Goal: Contribute content

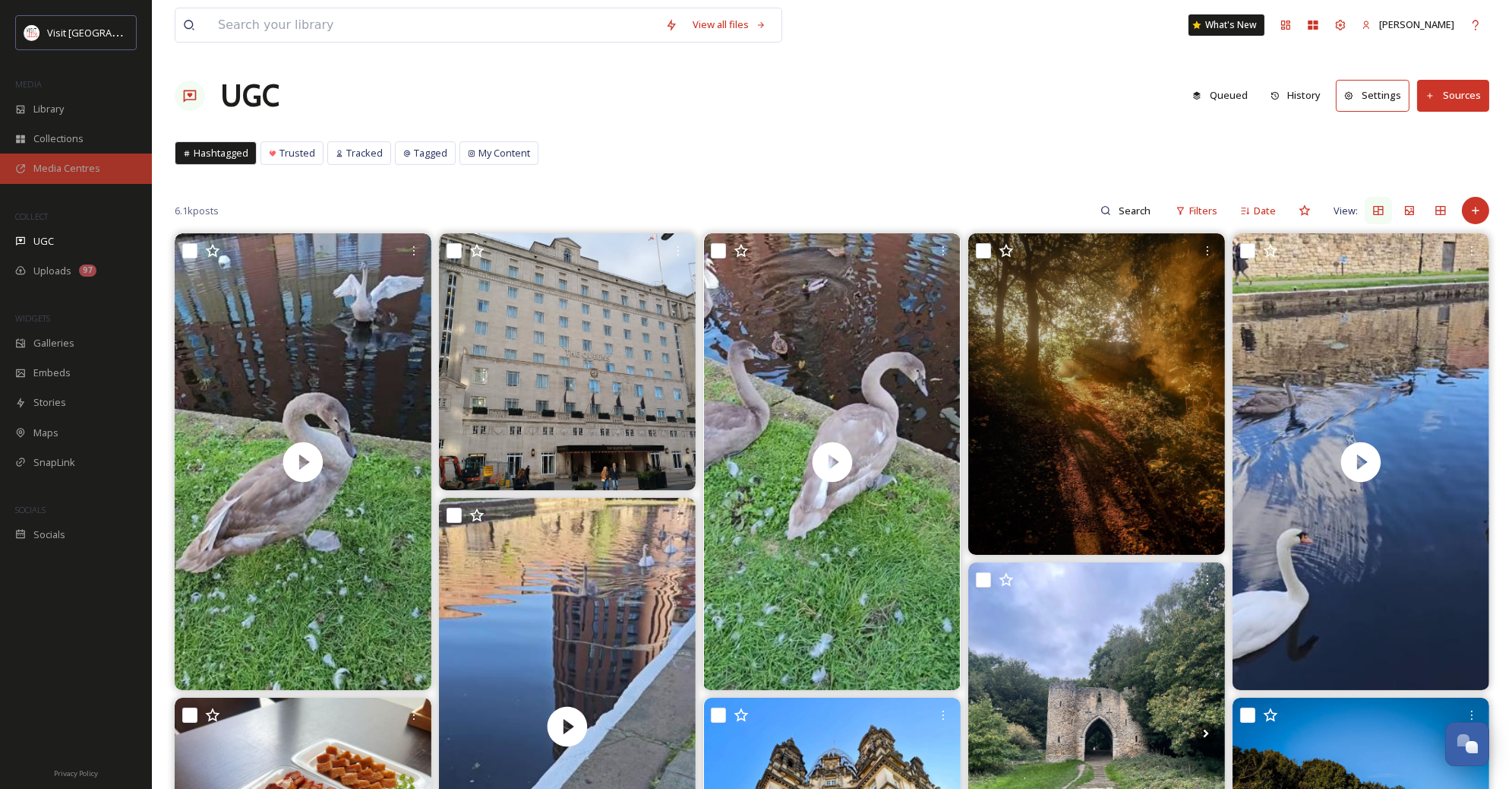
click at [50, 177] on div "Media Centres" at bounding box center [76, 168] width 151 height 30
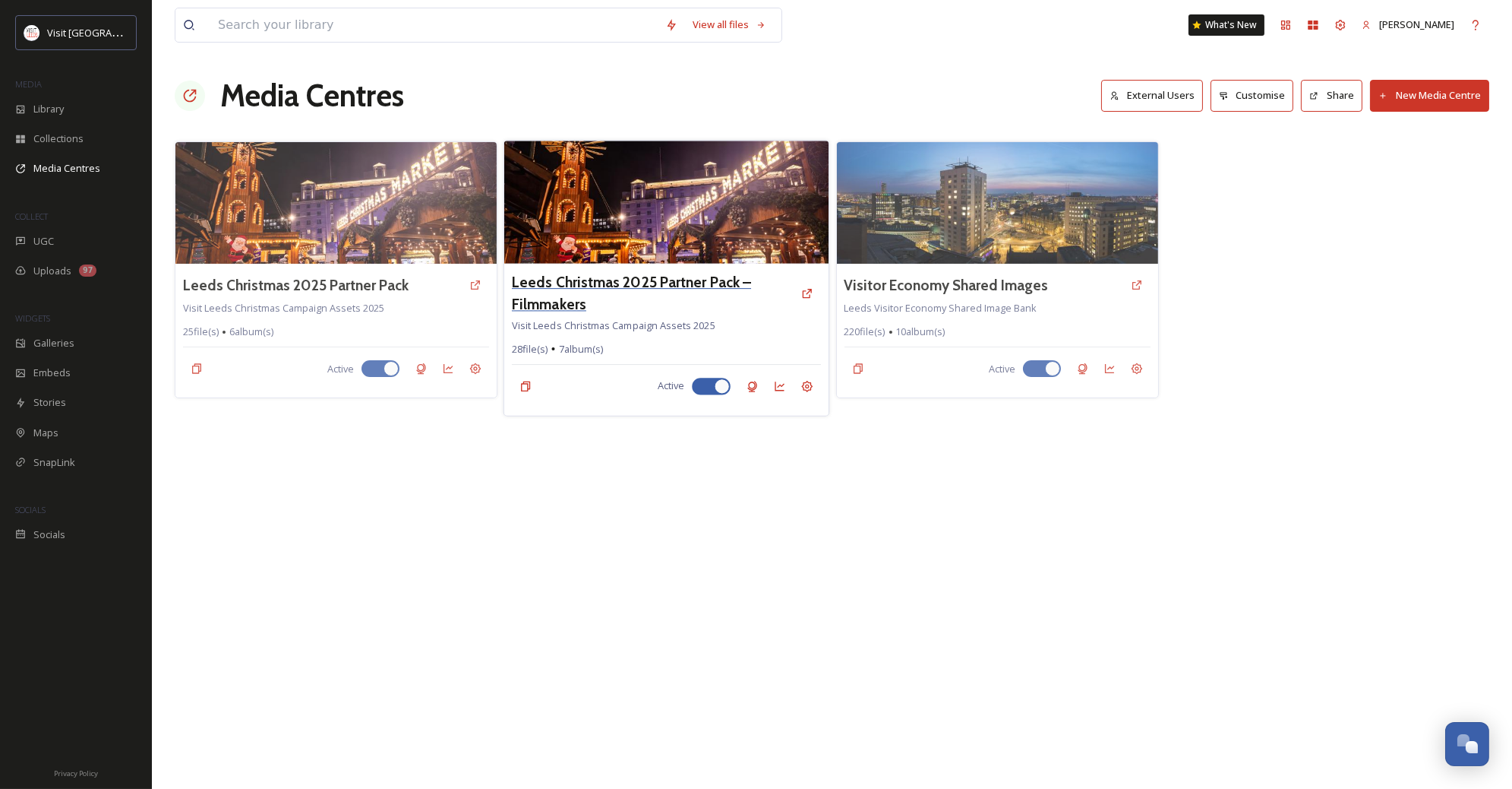
click at [559, 296] on h3 "Leeds Christmas 2025 Partner Pack – Filmmakers" at bounding box center [652, 294] width 282 height 44
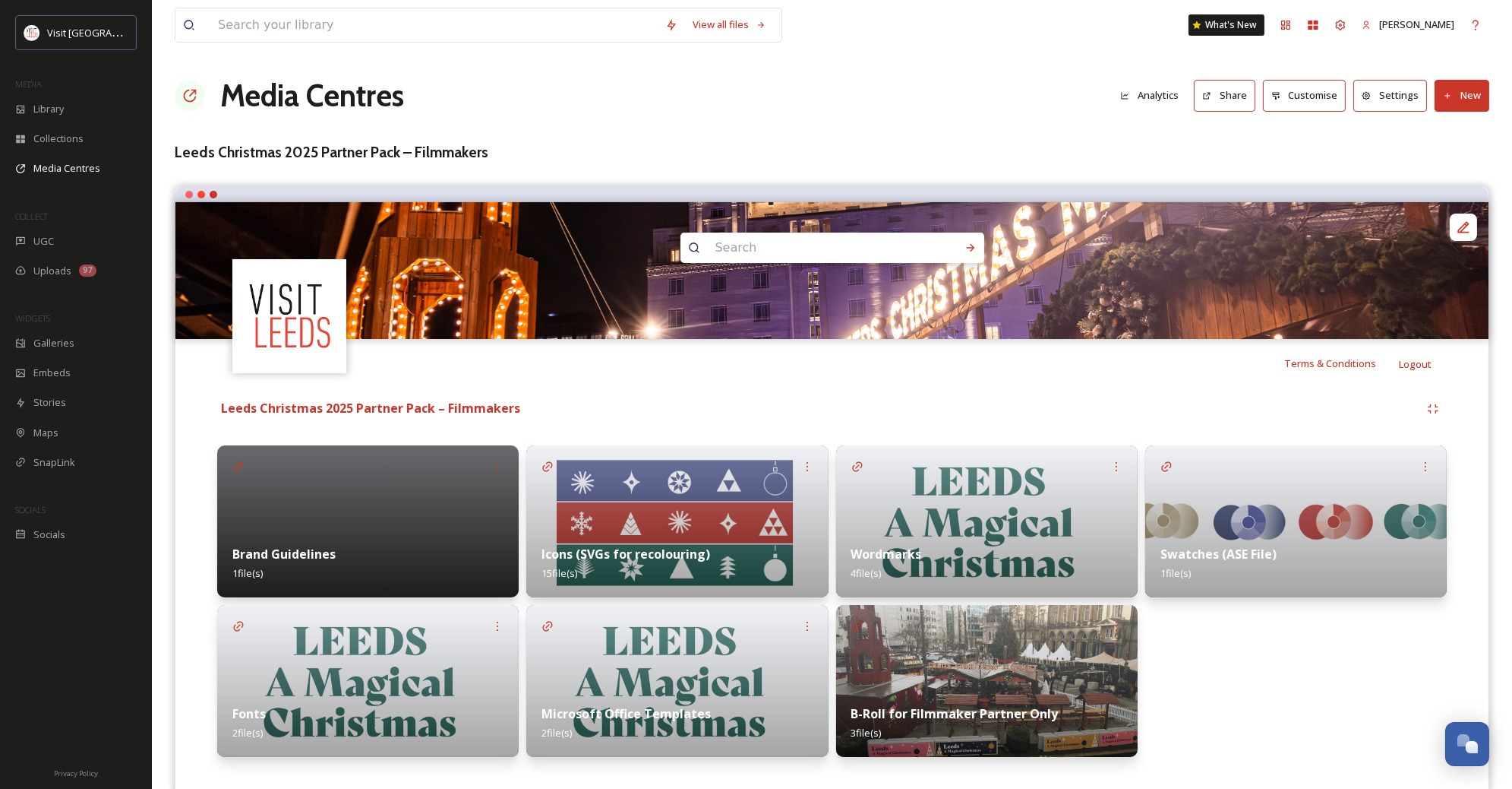
scroll to position [28, 0]
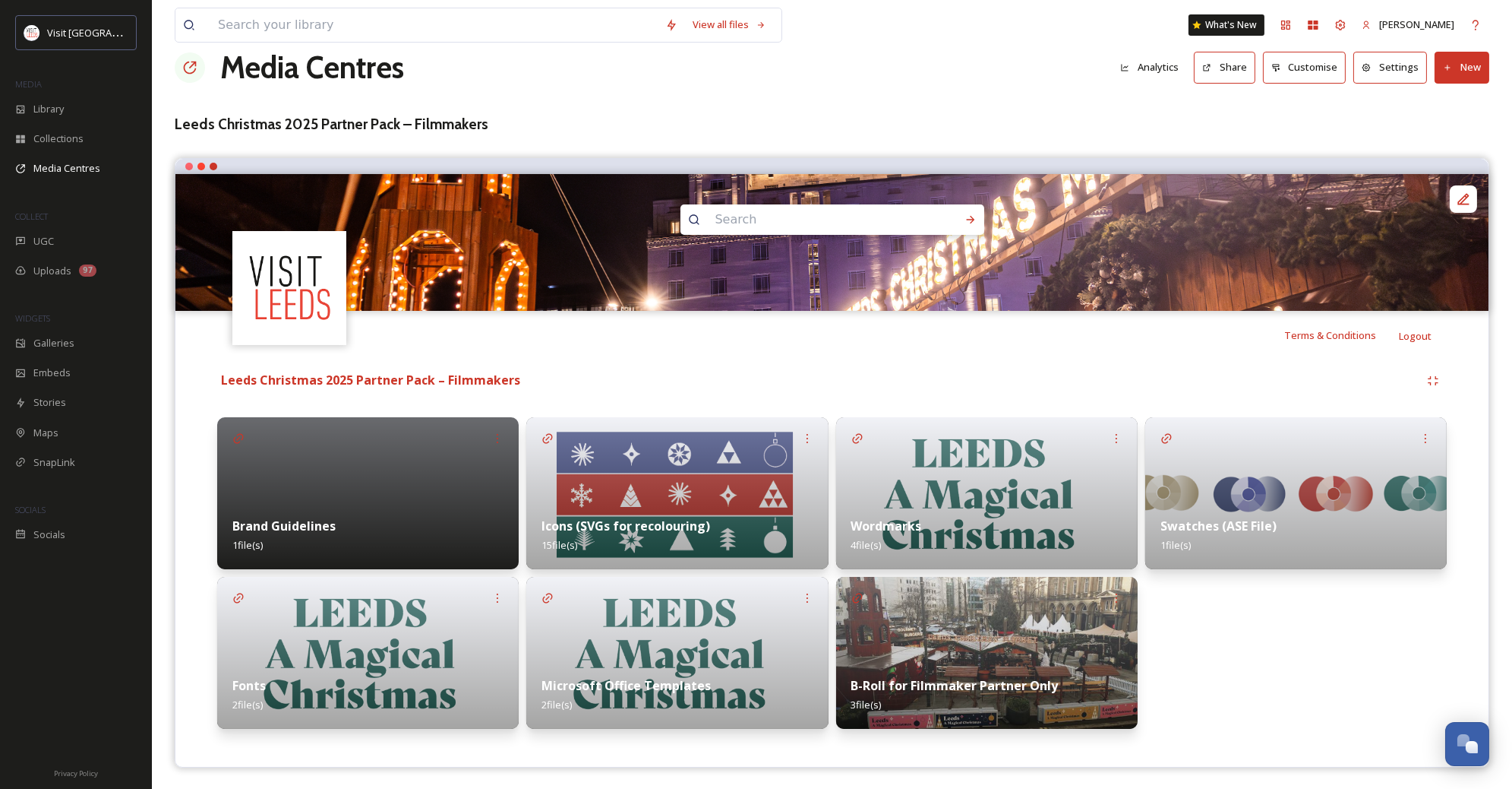
click at [1456, 76] on button "New" at bounding box center [1462, 67] width 54 height 31
click at [1442, 96] on span "Add Files" at bounding box center [1452, 103] width 41 height 15
click at [1433, 103] on span "Add Files" at bounding box center [1452, 103] width 41 height 15
click at [1277, 670] on div "Swatches (ASE File) 1 file(s)" at bounding box center [1296, 573] width 302 height 311
click at [1469, 71] on button "New" at bounding box center [1462, 67] width 54 height 31
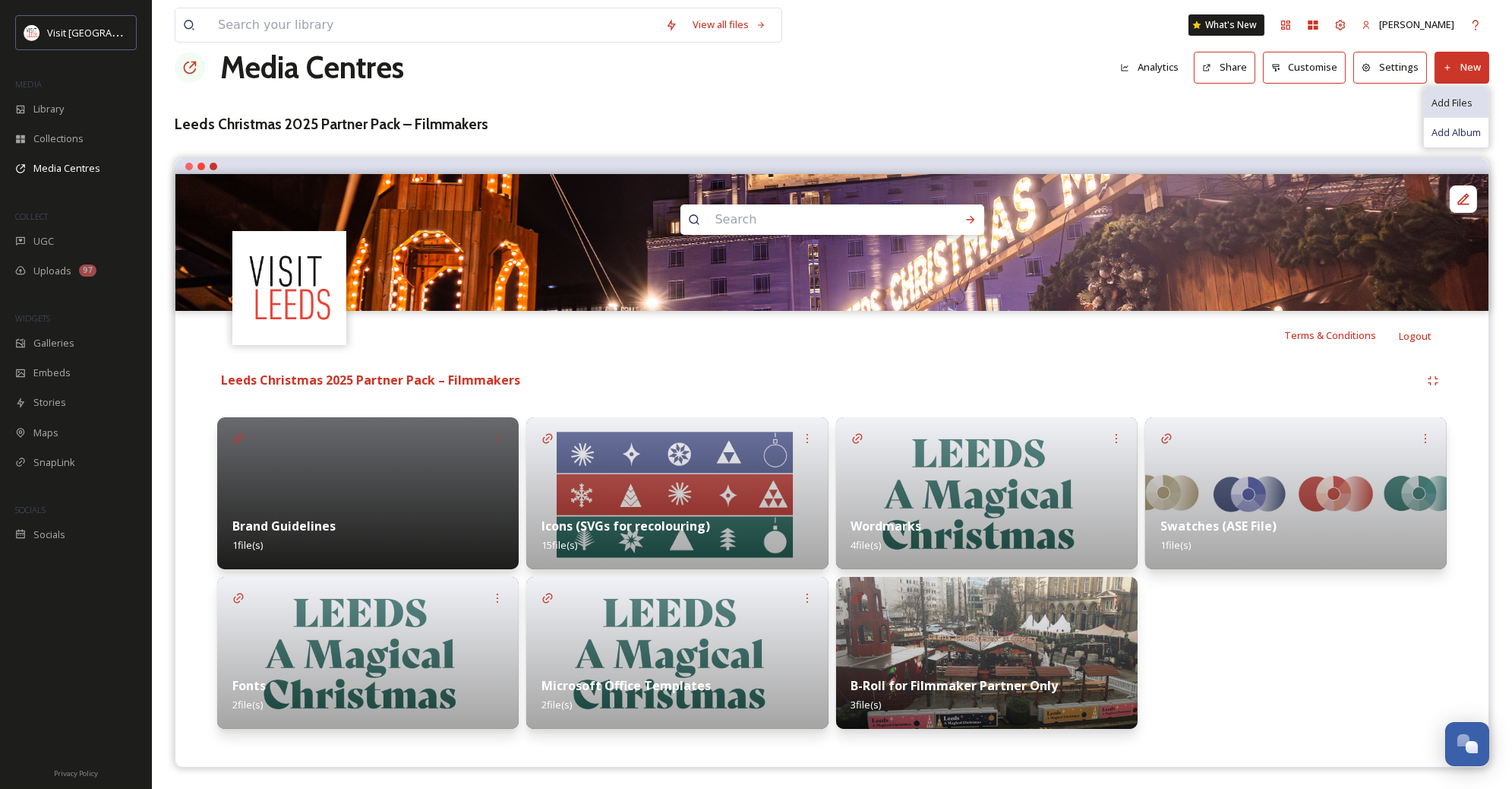
click at [1445, 103] on span "Add Files" at bounding box center [1452, 103] width 41 height 15
click at [473, 377] on strong "Leeds Christmas 2025 Partner Pack – Filmmakers" at bounding box center [370, 380] width 299 height 17
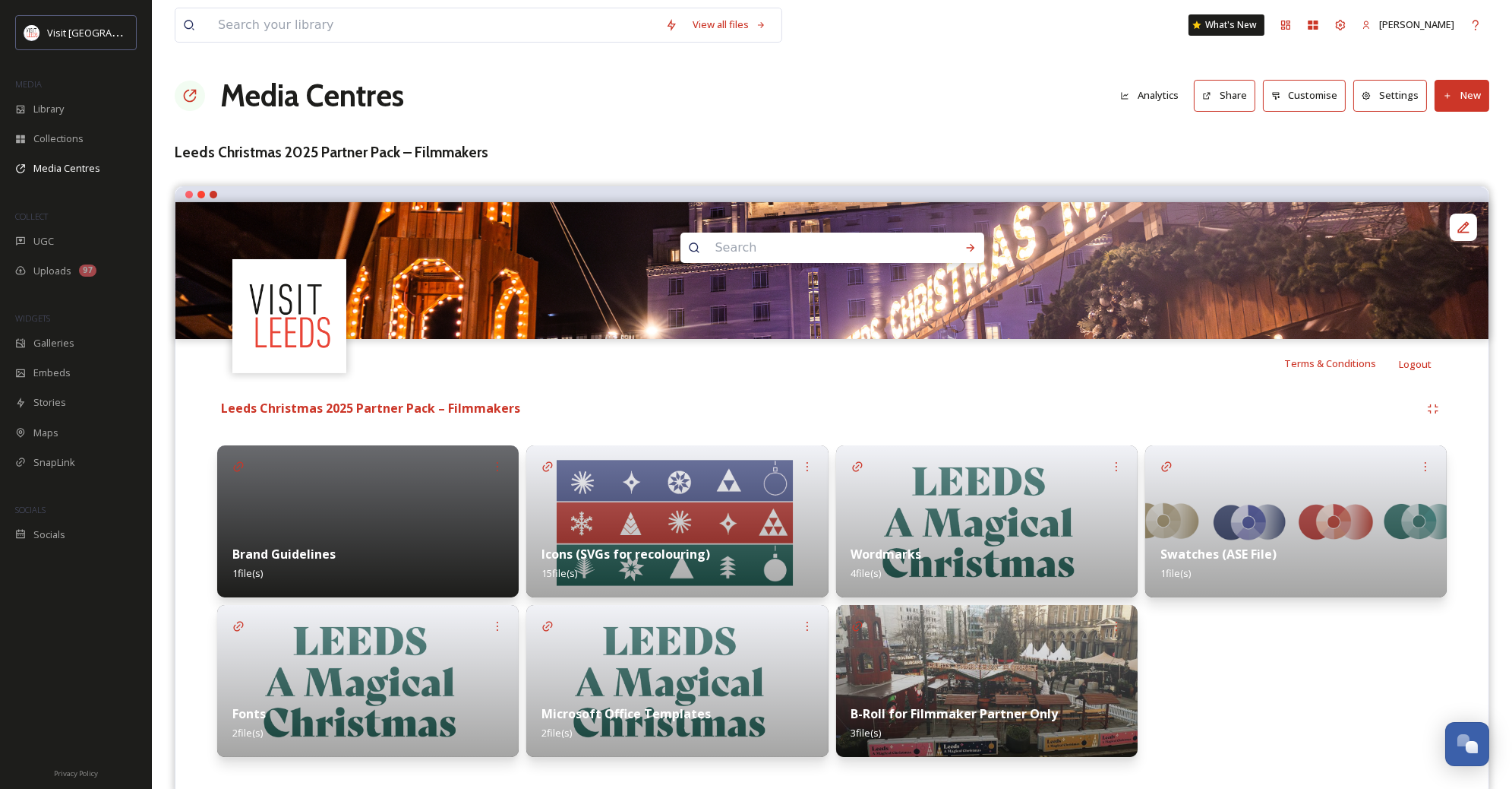
click at [1458, 100] on button "New" at bounding box center [1462, 95] width 54 height 31
click at [1446, 127] on span "Add Files" at bounding box center [1452, 131] width 41 height 15
click at [1440, 156] on span "Add Album" at bounding box center [1456, 161] width 49 height 15
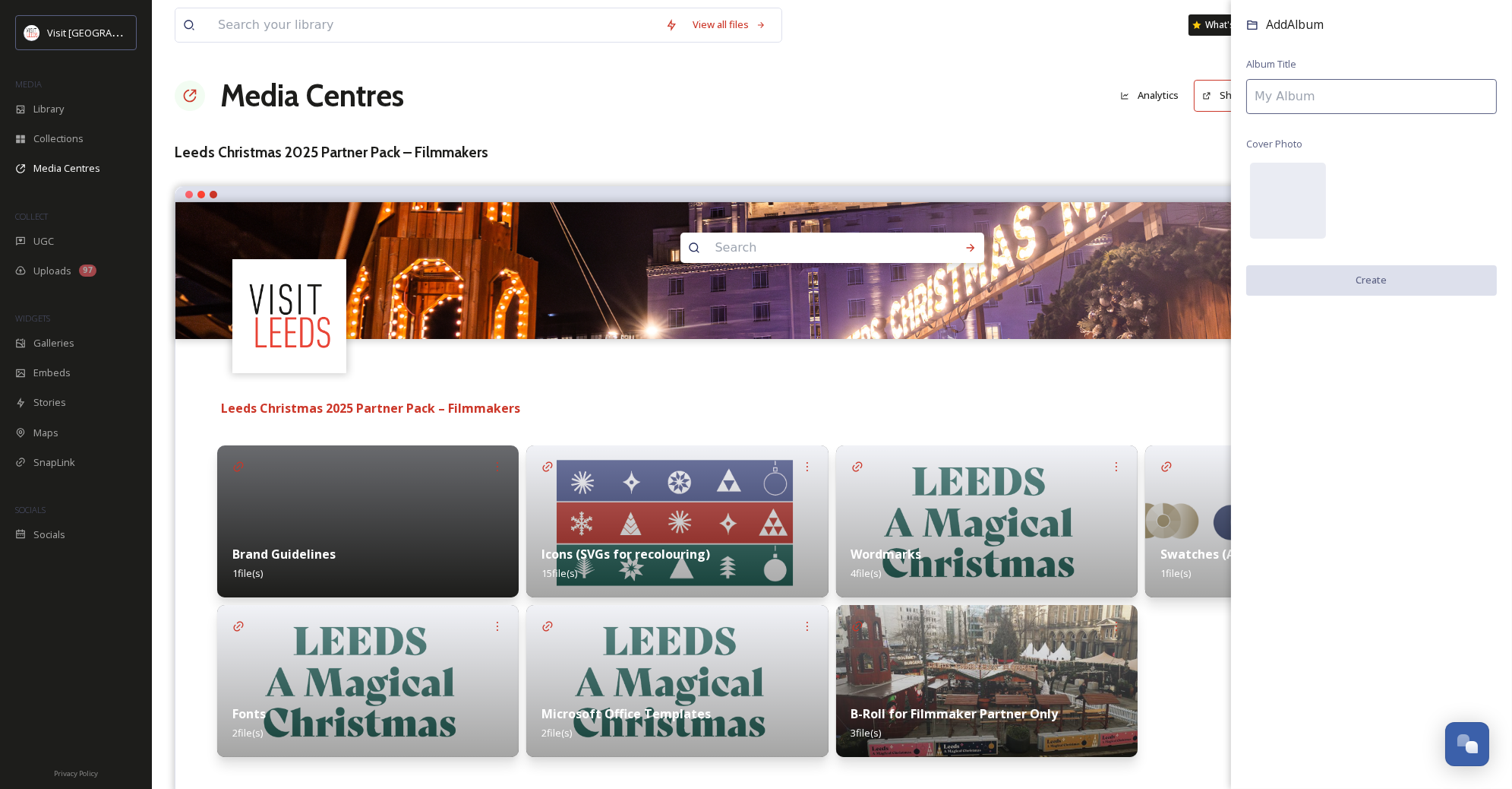
click at [1087, 138] on div "View all files What's New [PERSON_NAME] Media Centres Analytics Share Customise…" at bounding box center [831, 409] width 1361 height 819
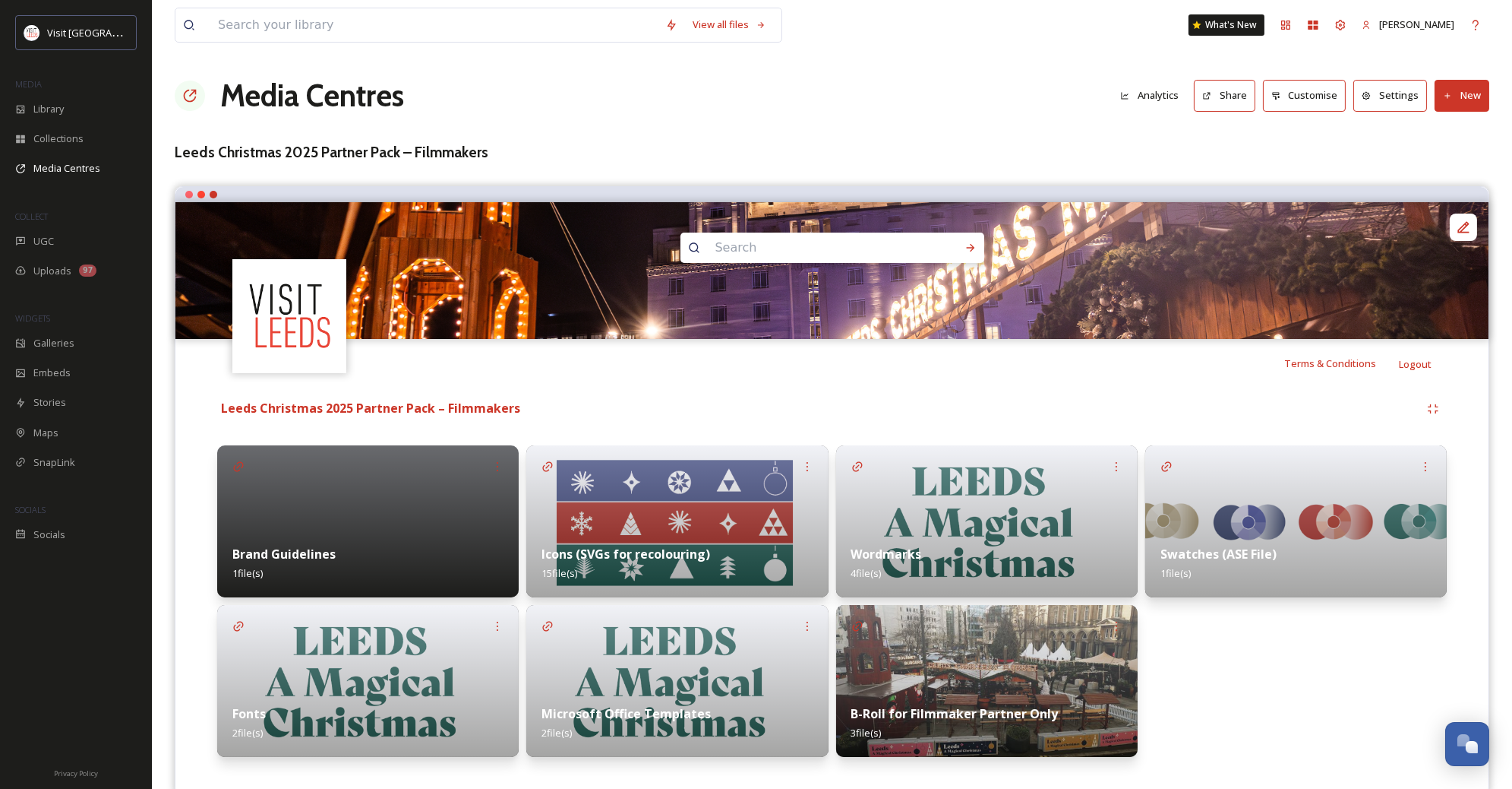
click at [994, 706] on strong "B-Roll for Filmmaker Partner Only" at bounding box center [955, 713] width 208 height 17
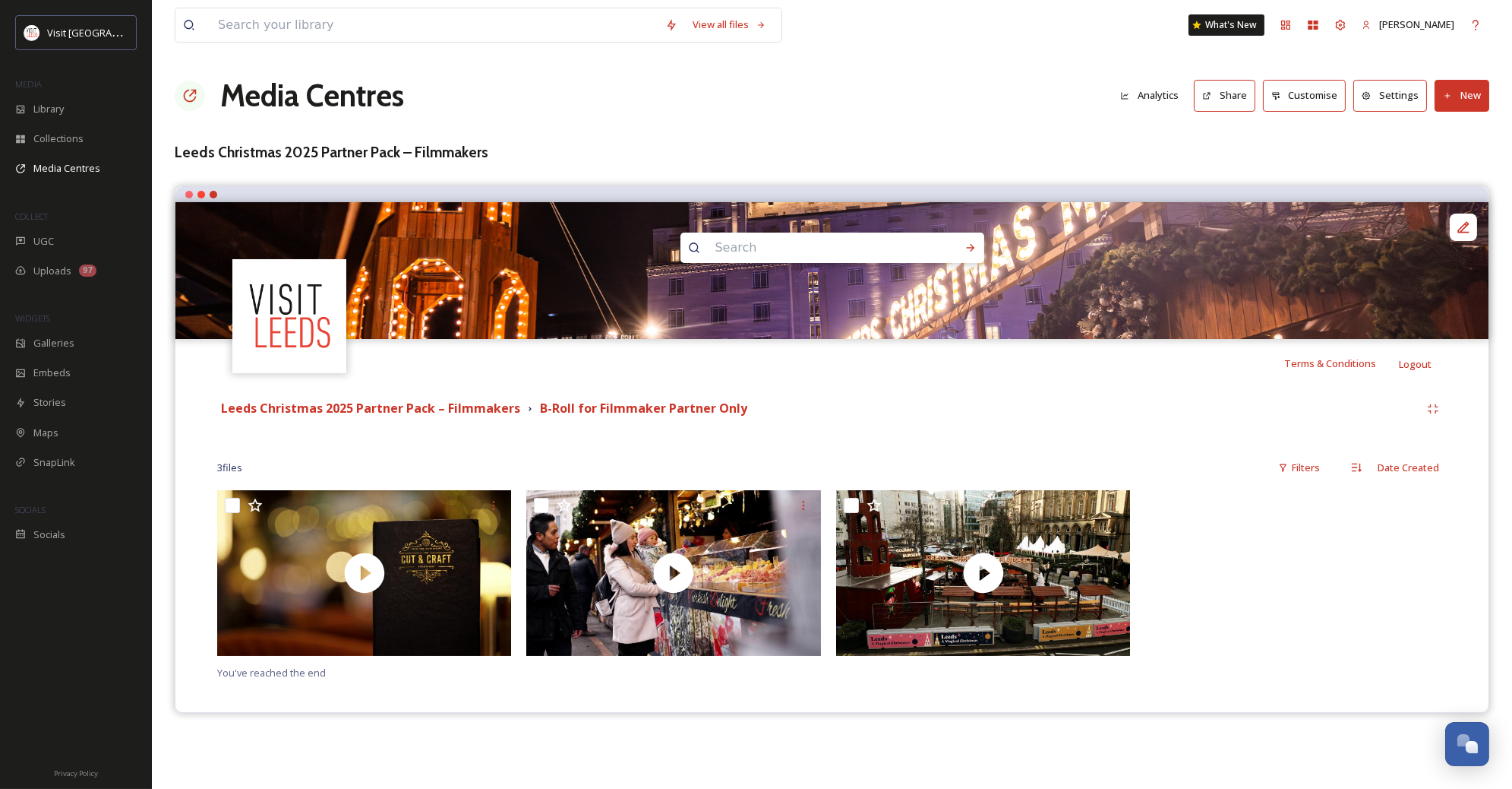
click at [1458, 98] on button "New" at bounding box center [1462, 95] width 54 height 31
click at [1448, 127] on span "Add Files" at bounding box center [1452, 131] width 41 height 15
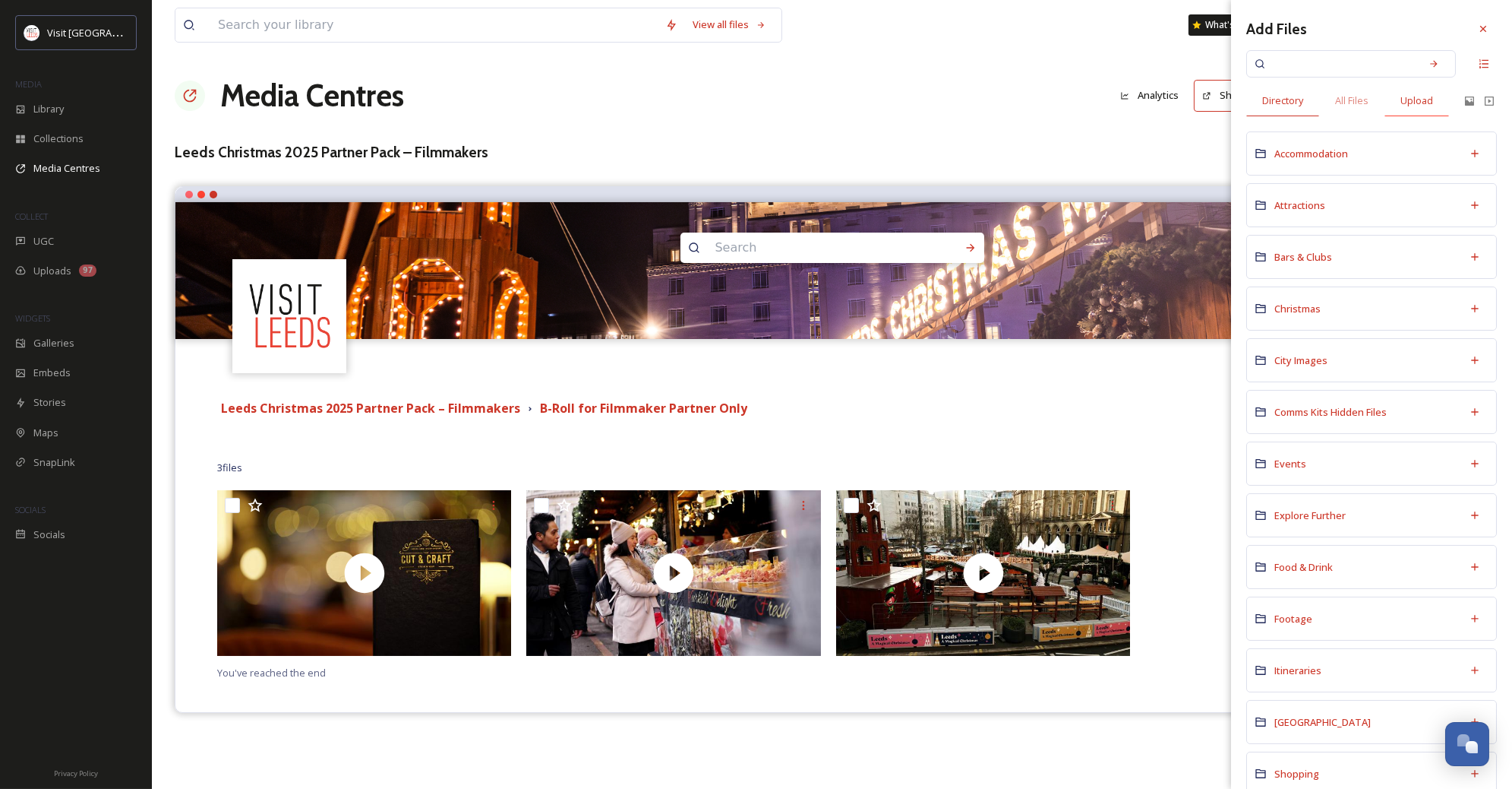
click at [1414, 106] on span "Upload" at bounding box center [1417, 101] width 32 height 15
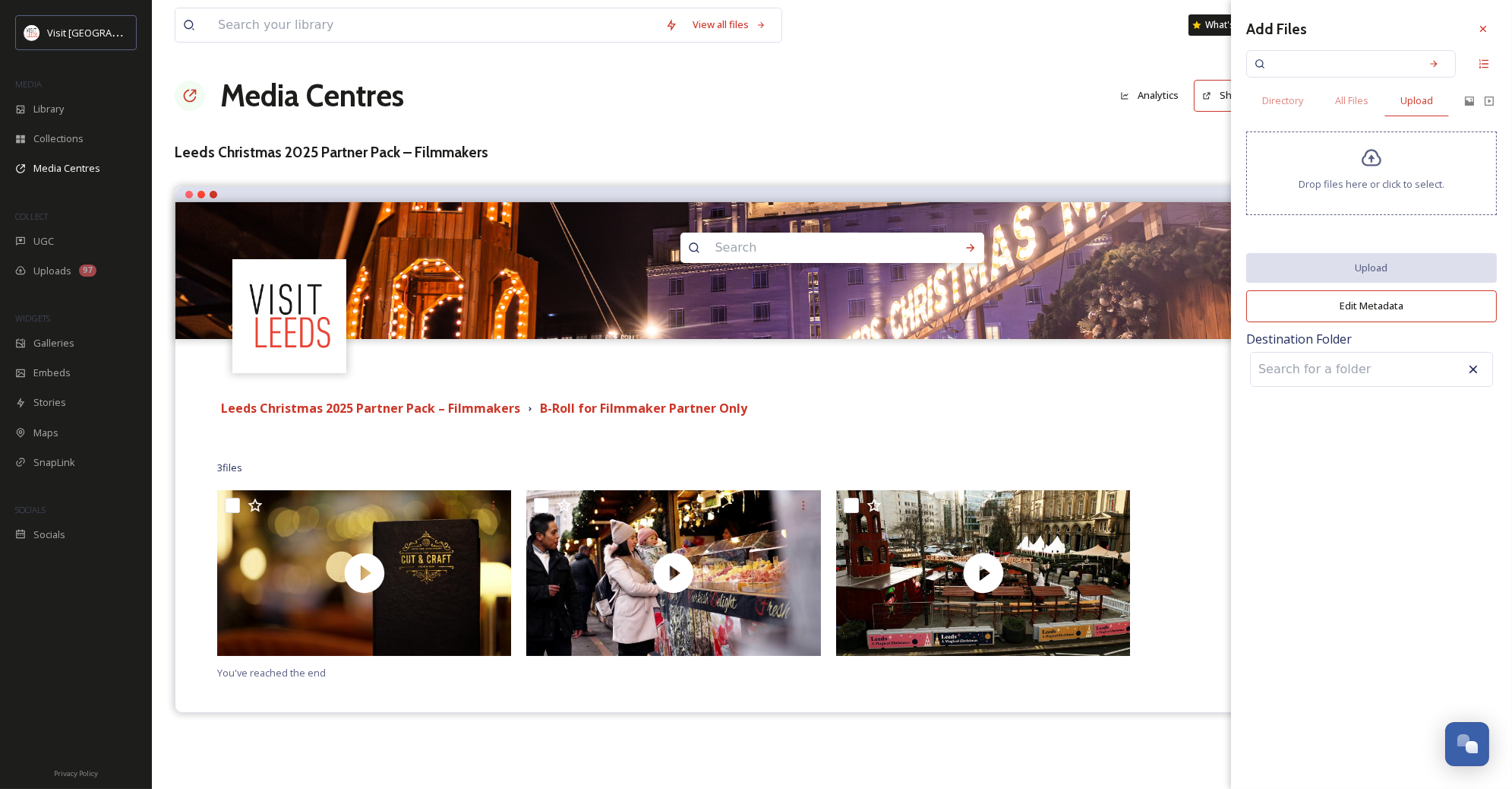
click at [1349, 163] on div "Drop files here or click to select." at bounding box center [1372, 173] width 250 height 83
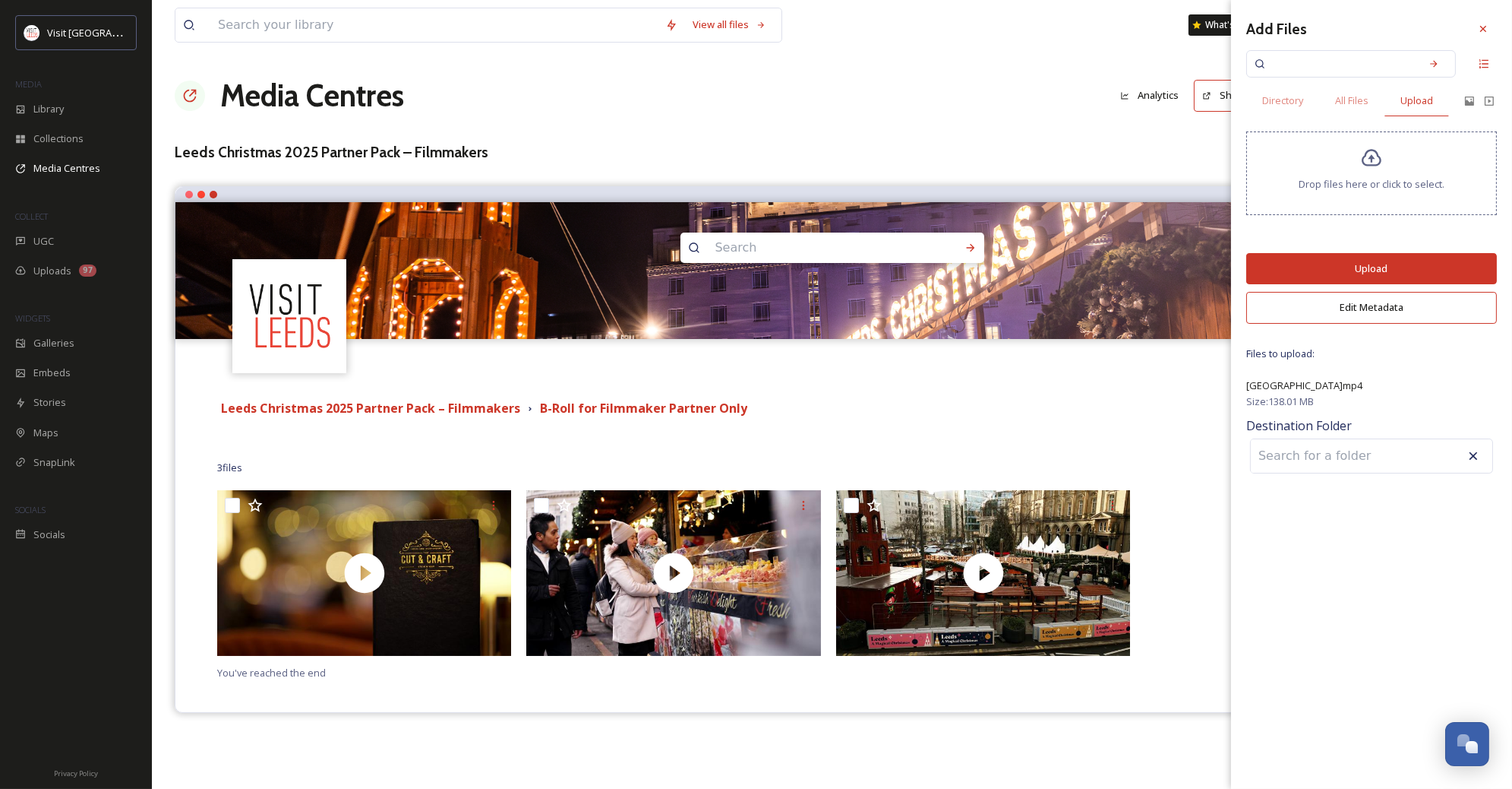
click at [1311, 263] on button "Upload" at bounding box center [1372, 269] width 250 height 31
